Goal: Task Accomplishment & Management: Complete application form

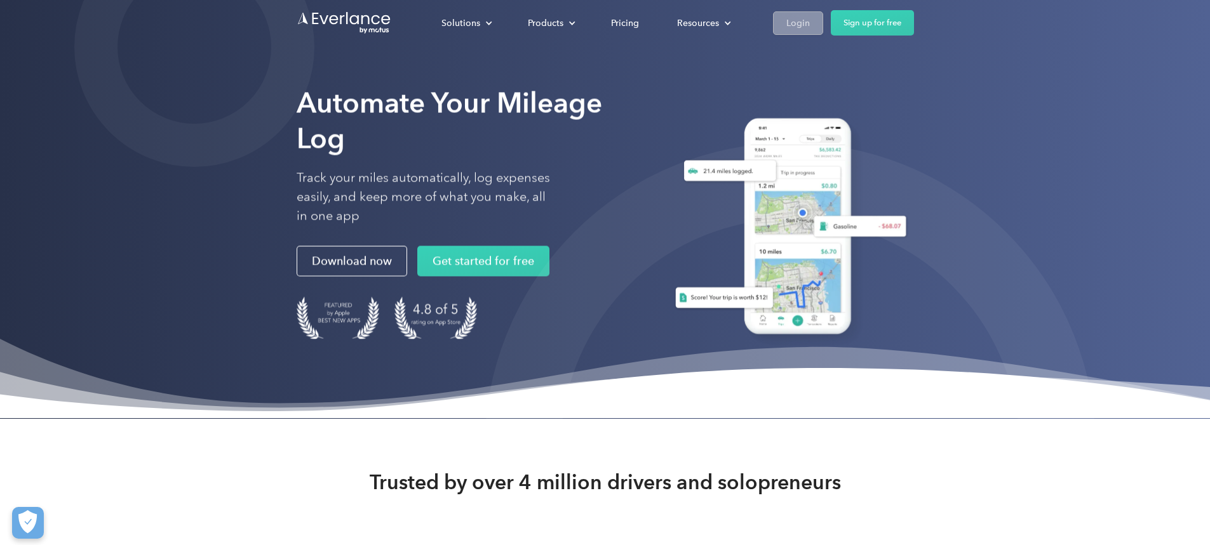
click at [823, 24] on link "Login" at bounding box center [798, 22] width 50 height 23
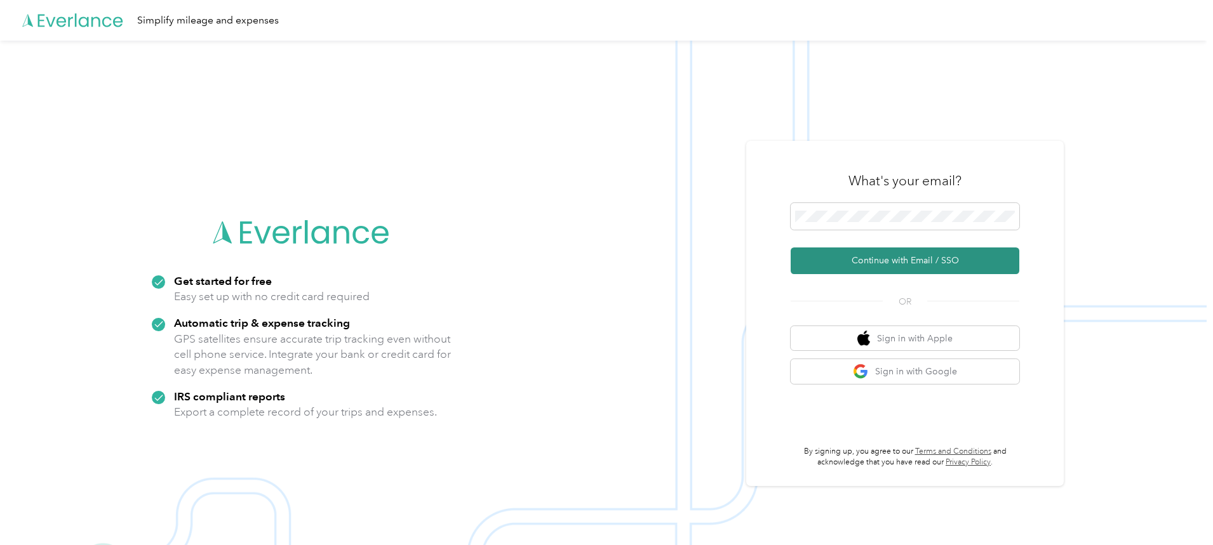
click at [840, 260] on button "Continue with Email / SSO" at bounding box center [904, 261] width 229 height 27
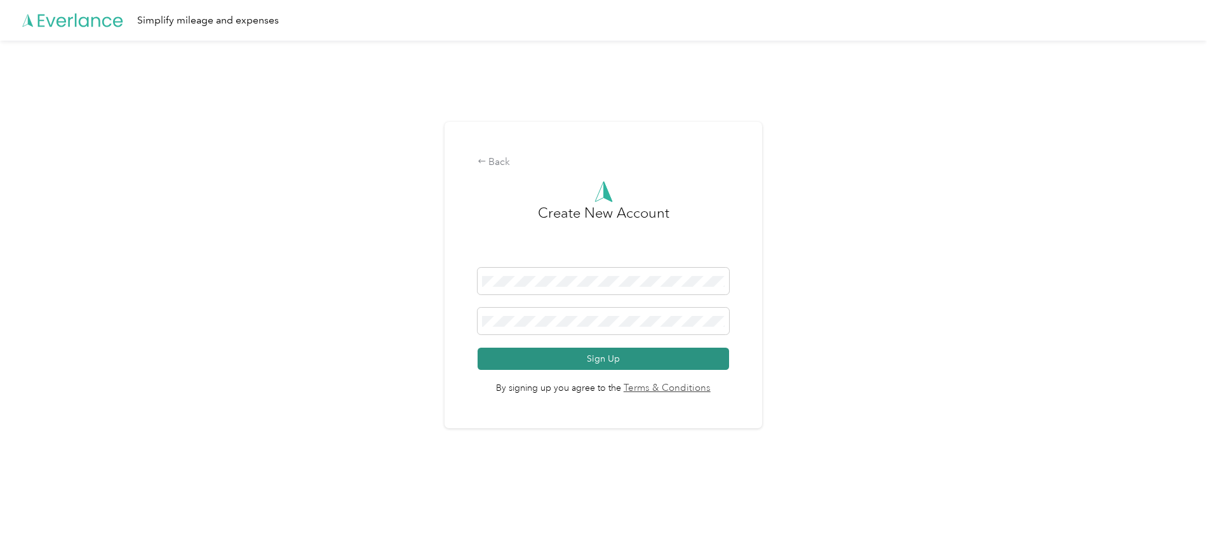
click at [597, 361] on button "Sign Up" at bounding box center [603, 359] width 252 height 22
